Goal: Find specific page/section

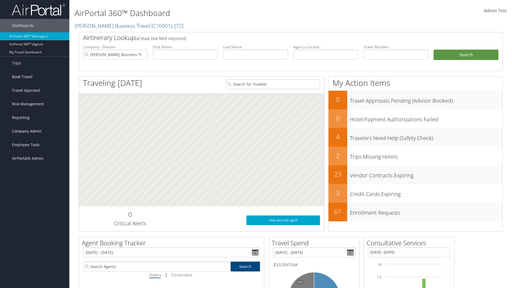
click at [35, 131] on span "Company Admin" at bounding box center [27, 130] width 30 height 13
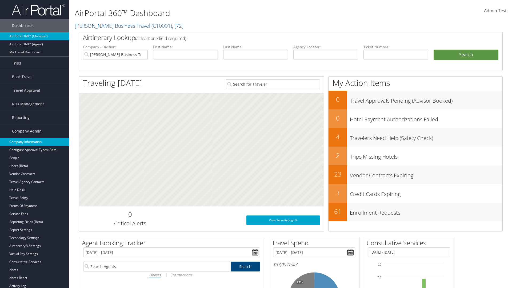
click at [35, 142] on link "Company Information" at bounding box center [34, 142] width 69 height 8
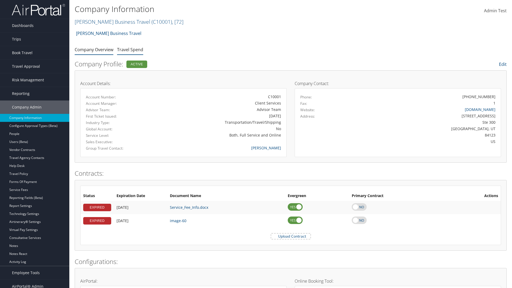
click at [130, 49] on link "Travel Spend" at bounding box center [130, 50] width 26 height 6
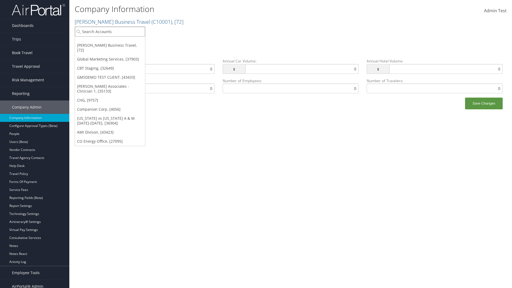
click at [110, 31] on input "search" at bounding box center [110, 32] width 70 height 10
type input "Global Marketing Services"
click at [115, 41] on div "Global Marketing Services (301946), [37903]" at bounding box center [115, 41] width 86 height 5
